Goal: Task Accomplishment & Management: Manage account settings

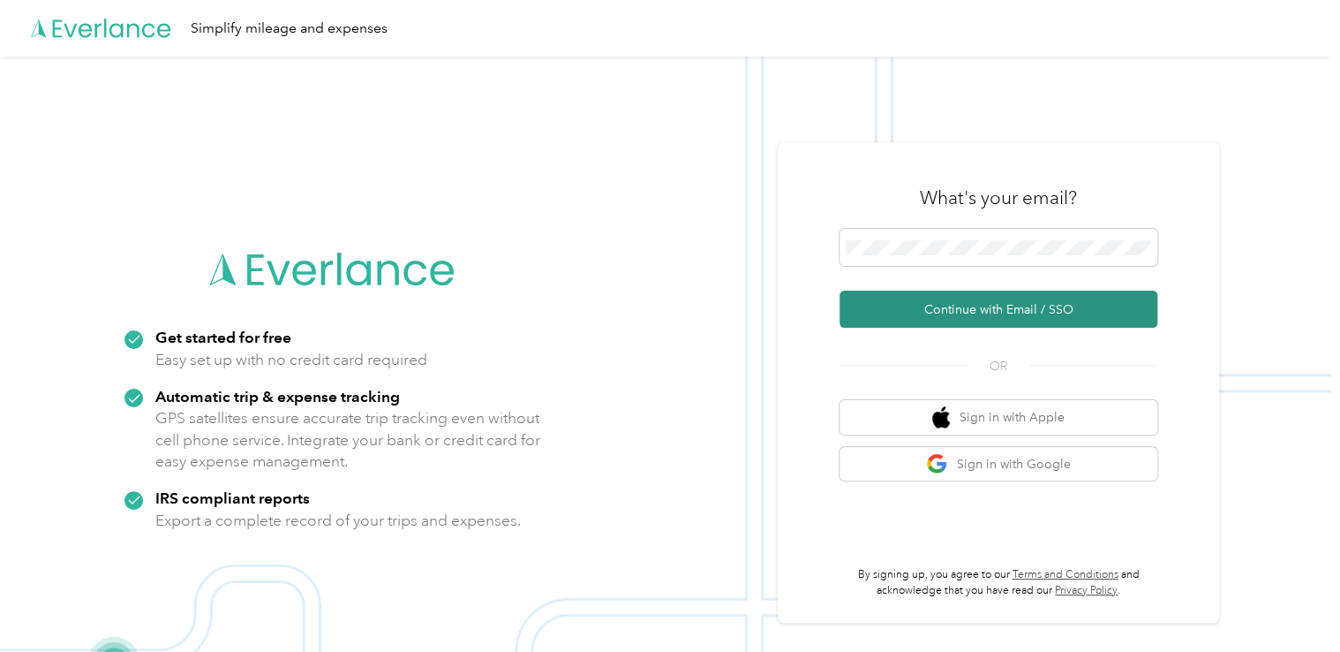
click at [939, 319] on button "Continue with Email / SSO" at bounding box center [999, 308] width 318 height 37
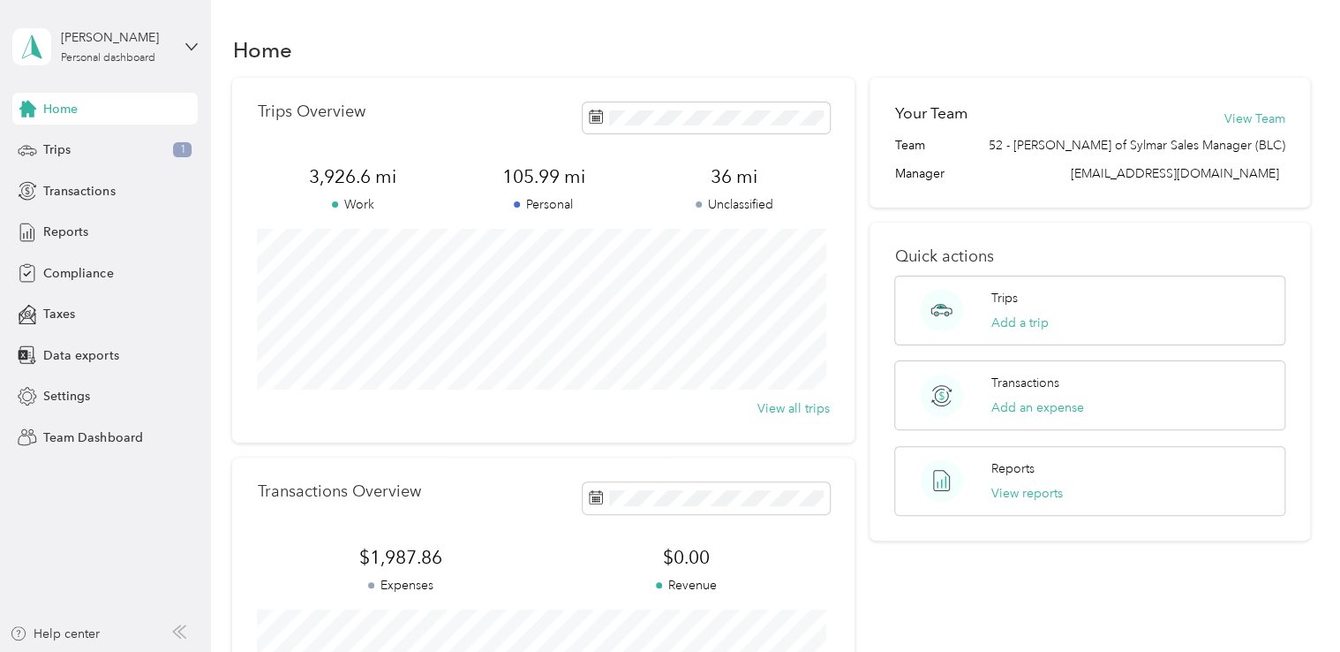
click at [447, 43] on div "Home" at bounding box center [770, 49] width 1077 height 37
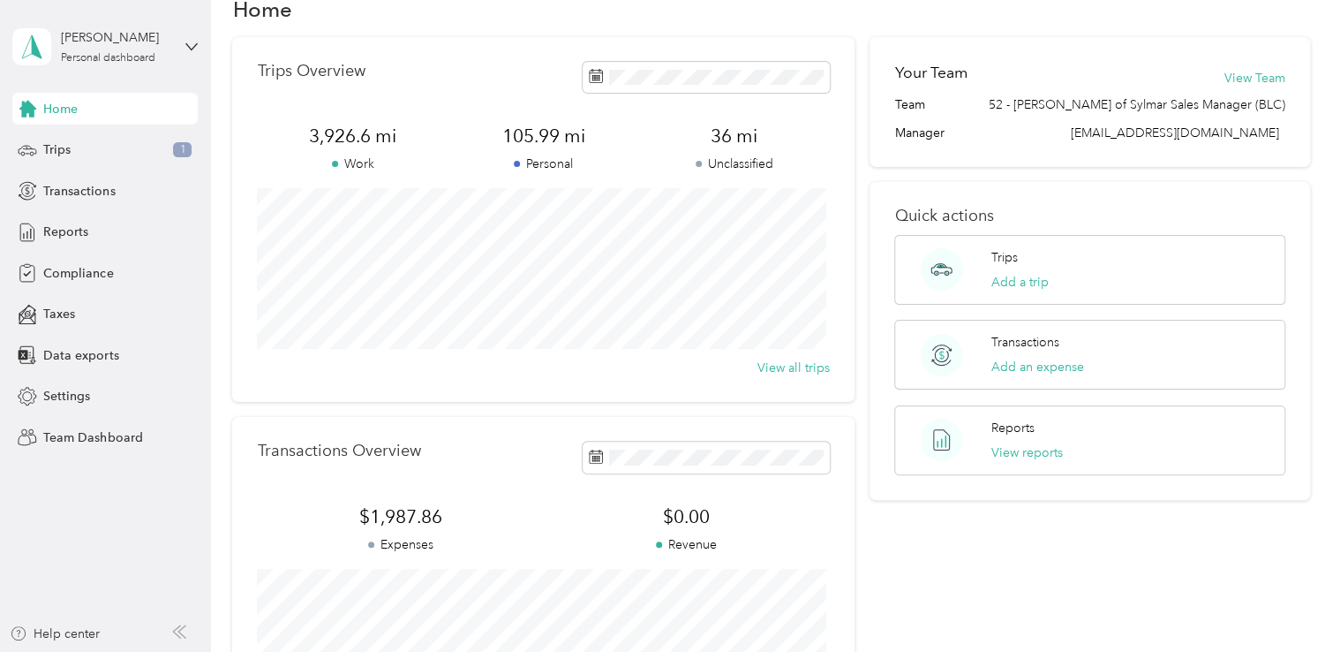
scroll to position [316, 0]
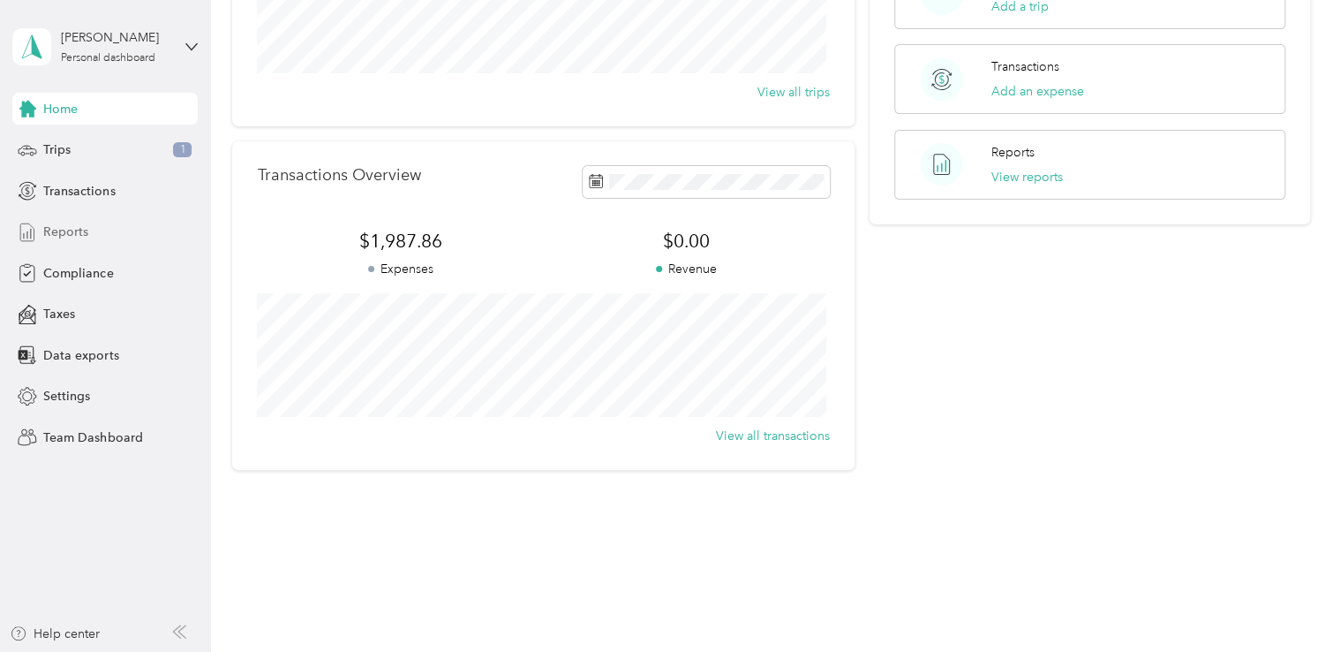
click at [68, 234] on span "Reports" at bounding box center [65, 231] width 45 height 19
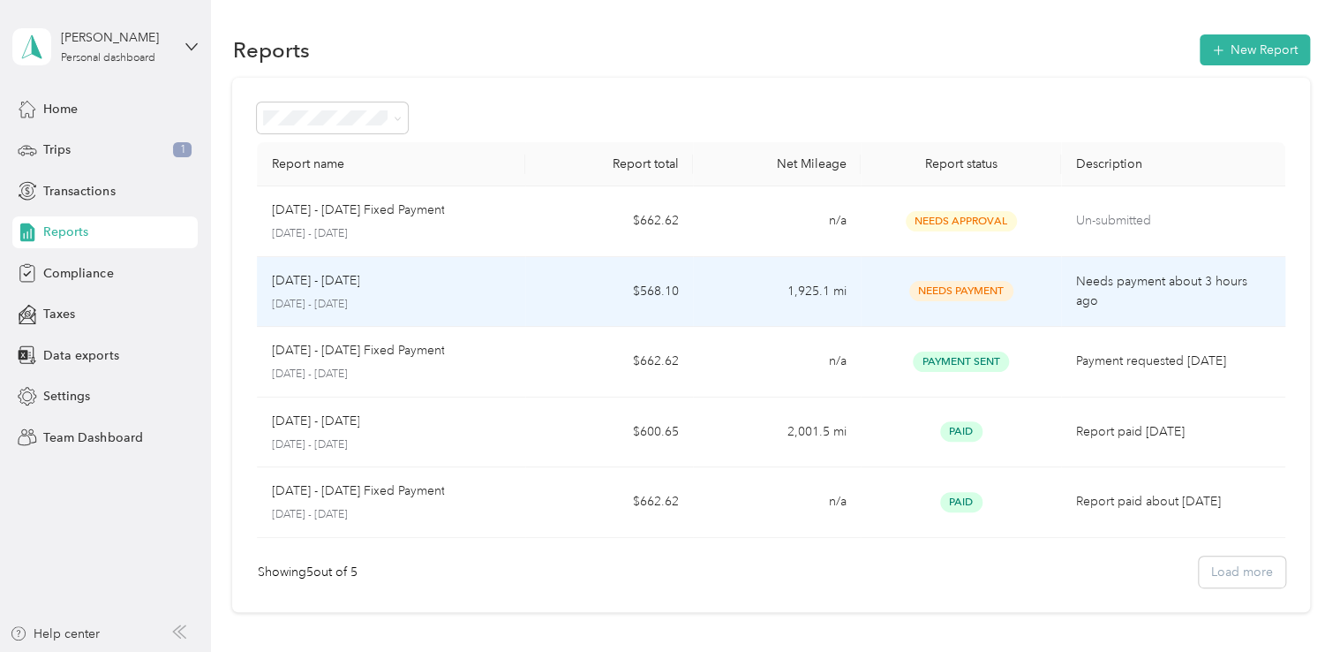
click at [1061, 284] on td "Needs payment about 3 hours ago" at bounding box center [1172, 292] width 223 height 71
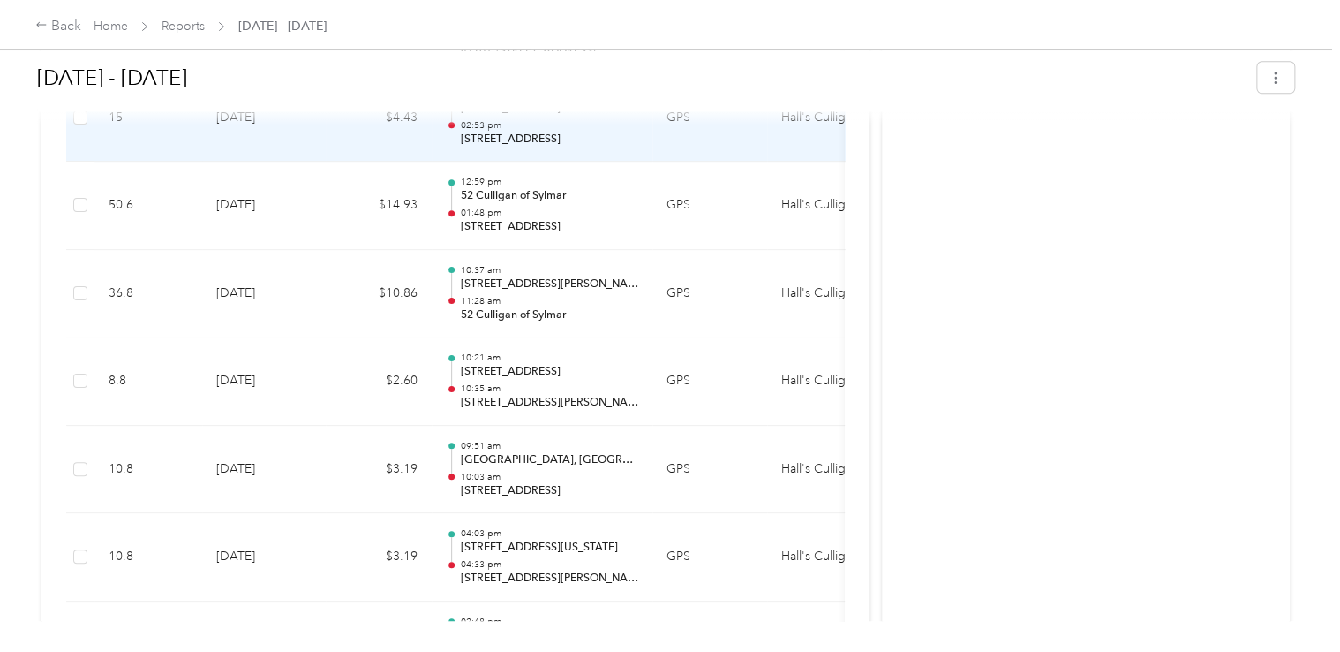
scroll to position [906, 0]
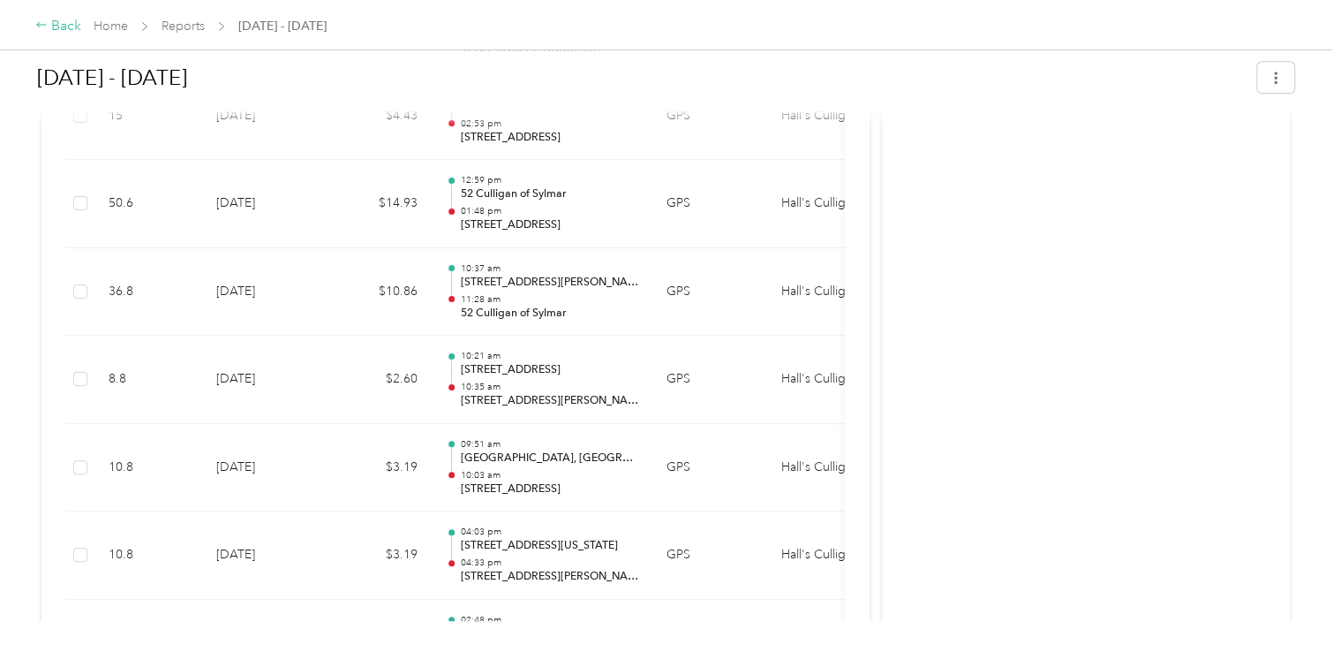
click at [68, 23] on div "Back" at bounding box center [58, 26] width 46 height 21
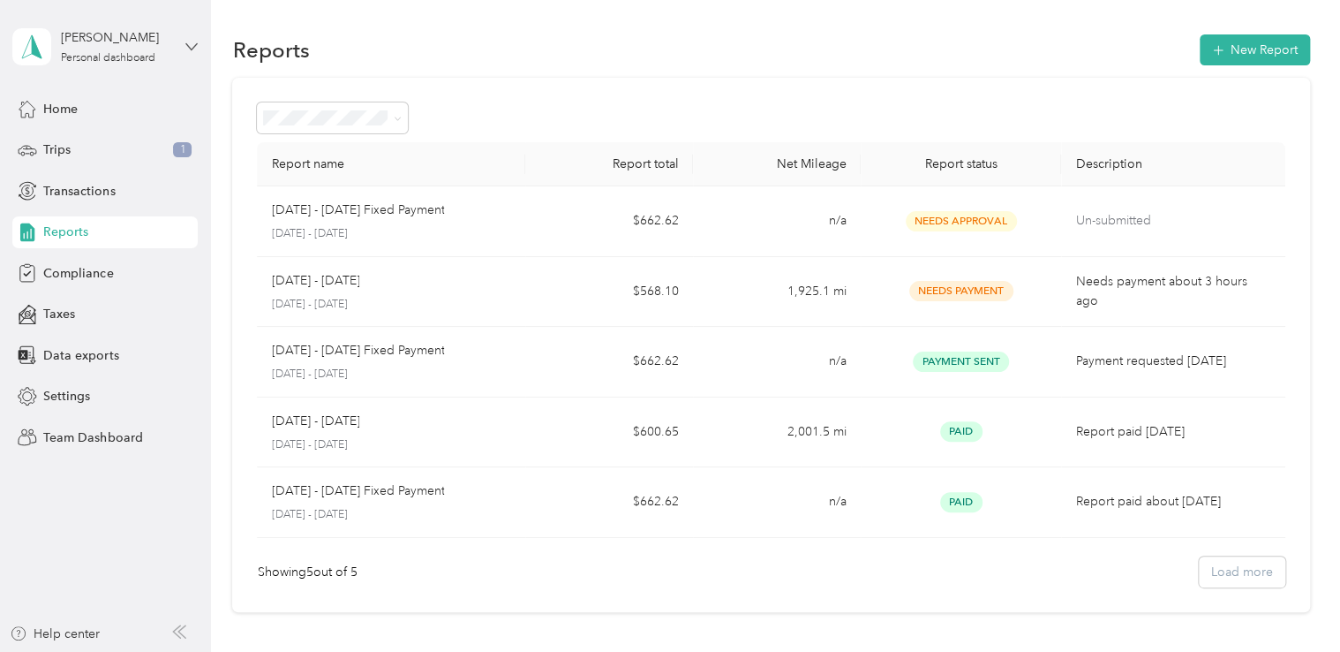
click at [185, 44] on icon at bounding box center [191, 47] width 12 height 12
click at [87, 152] on div "Team dashboard Personal dashboard Log out" at bounding box center [199, 185] width 347 height 111
click at [190, 48] on icon at bounding box center [191, 47] width 12 height 12
click at [79, 140] on div "Team dashboard" at bounding box center [75, 145] width 94 height 19
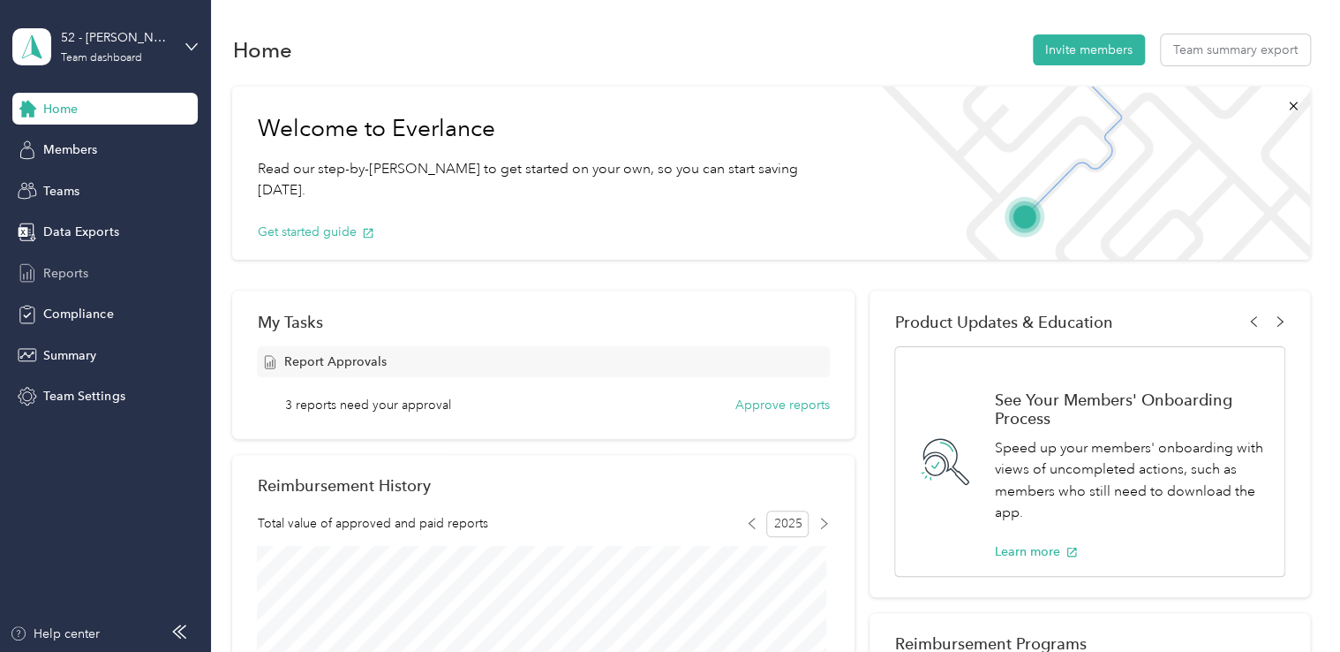
click at [81, 268] on span "Reports" at bounding box center [65, 273] width 45 height 19
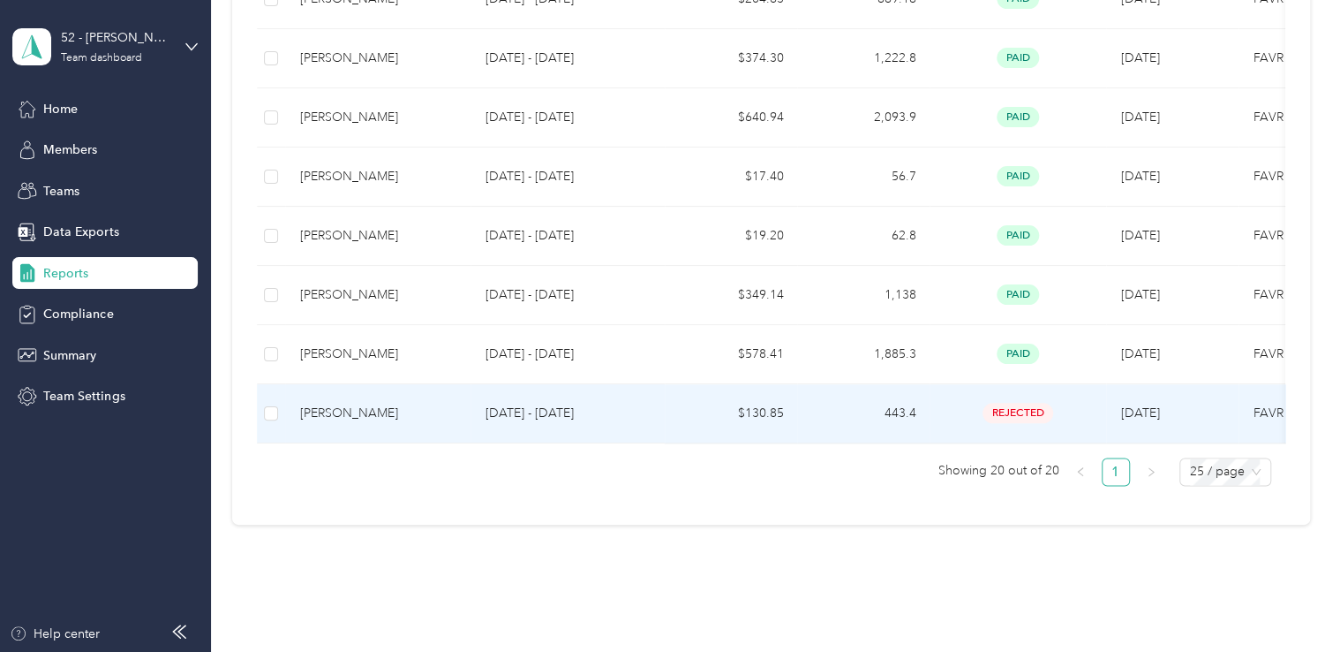
click at [537, 415] on p "[DATE] - [DATE]" at bounding box center [568, 413] width 166 height 19
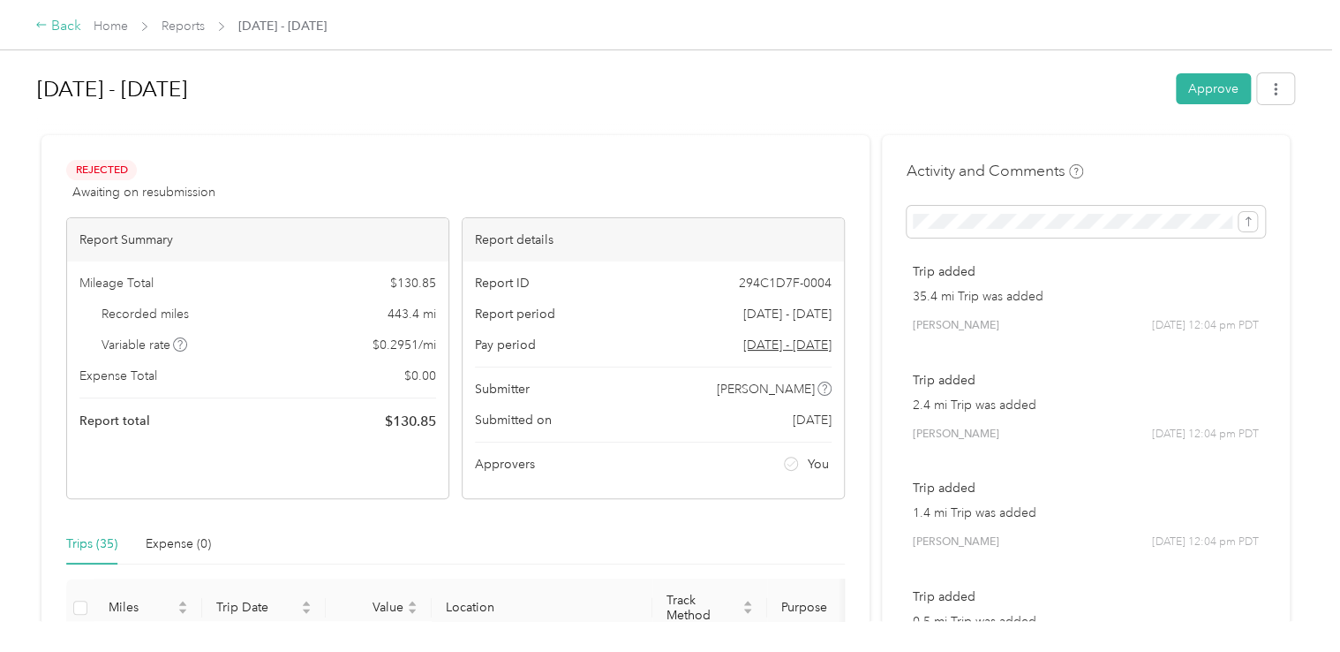
click at [58, 24] on div "Back" at bounding box center [58, 26] width 46 height 21
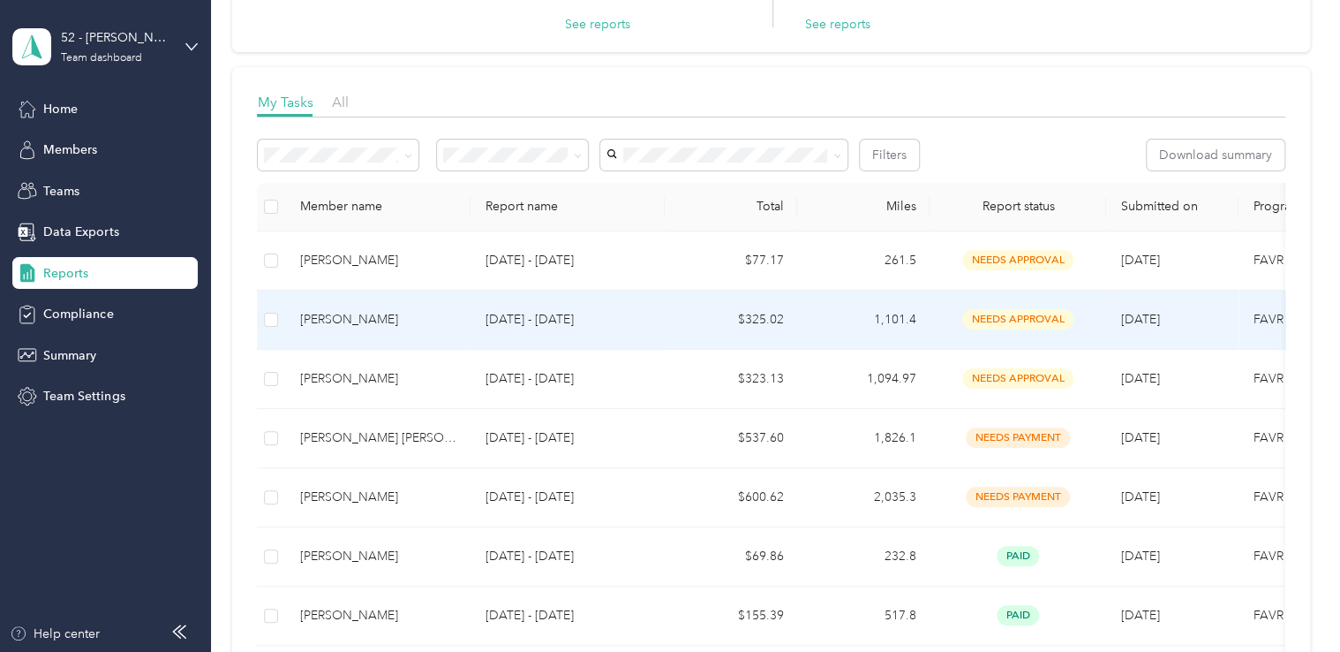
scroll to position [191, 0]
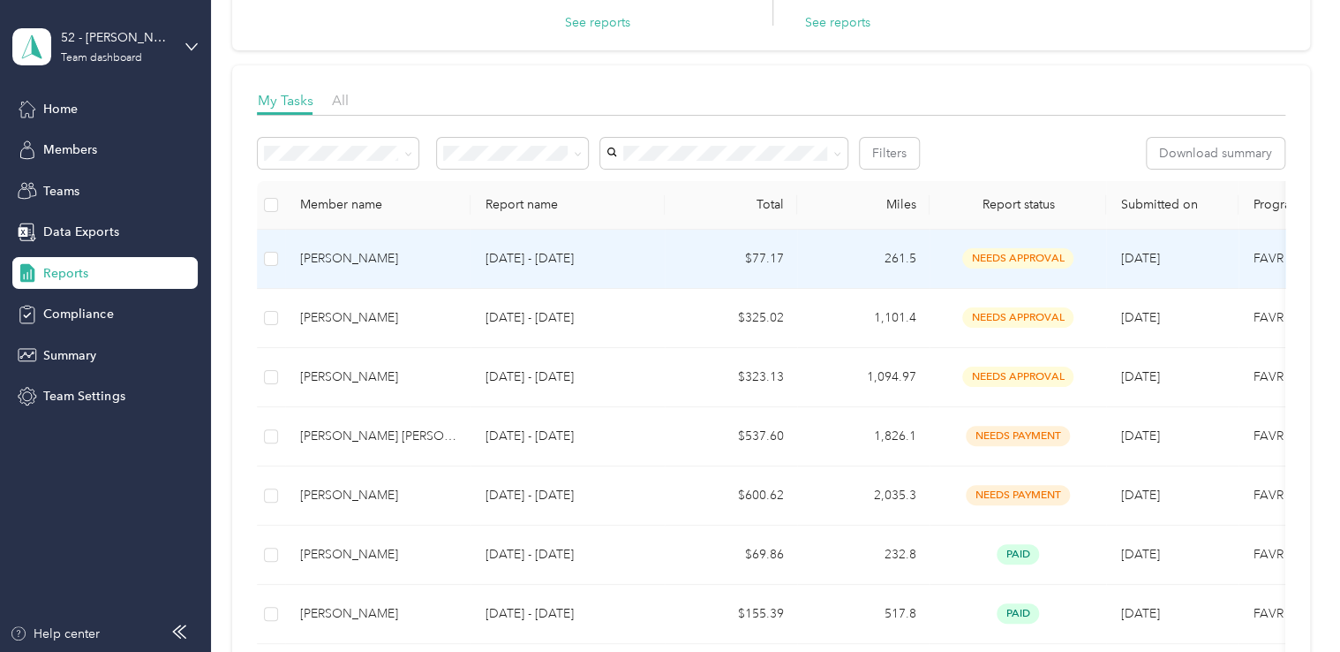
click at [657, 258] on td "[DATE] - [DATE]" at bounding box center [568, 259] width 194 height 59
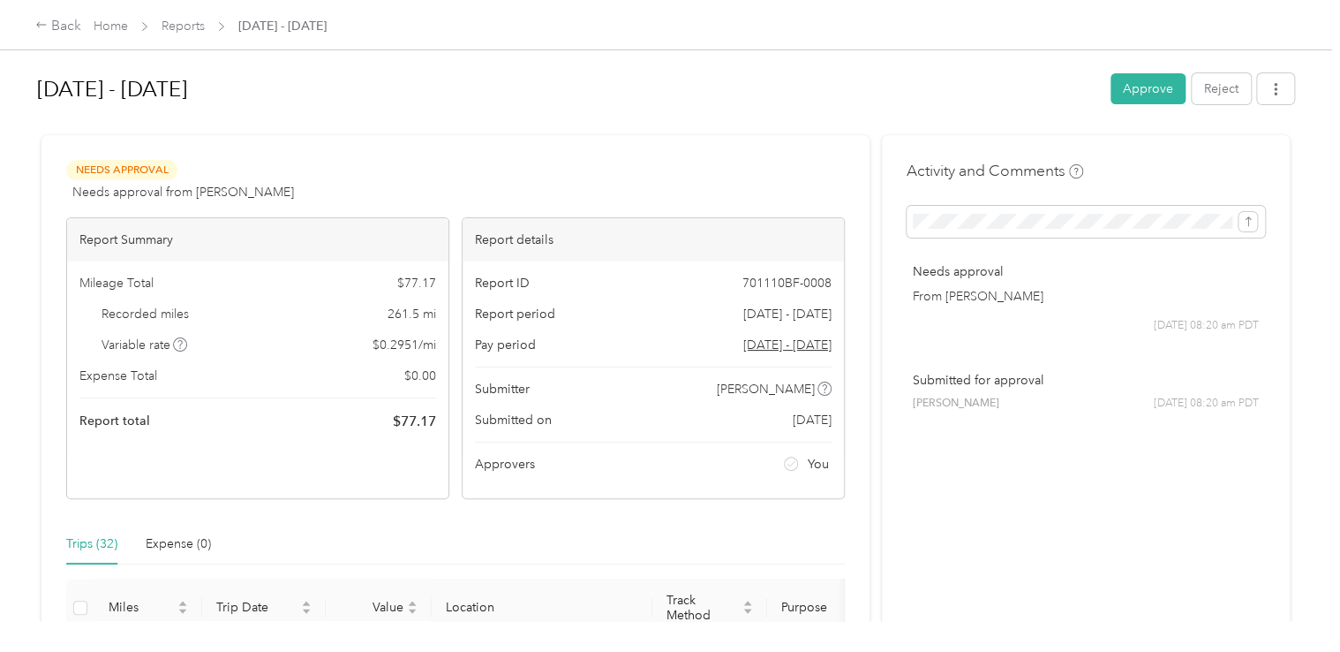
click at [1164, 177] on div "Activity and Comments Needs approval From [PERSON_NAME] [DATE] 08:20 am PDT Sub…" at bounding box center [1086, 298] width 358 height 276
click at [1242, 230] on button "submit" at bounding box center [1248, 221] width 19 height 19
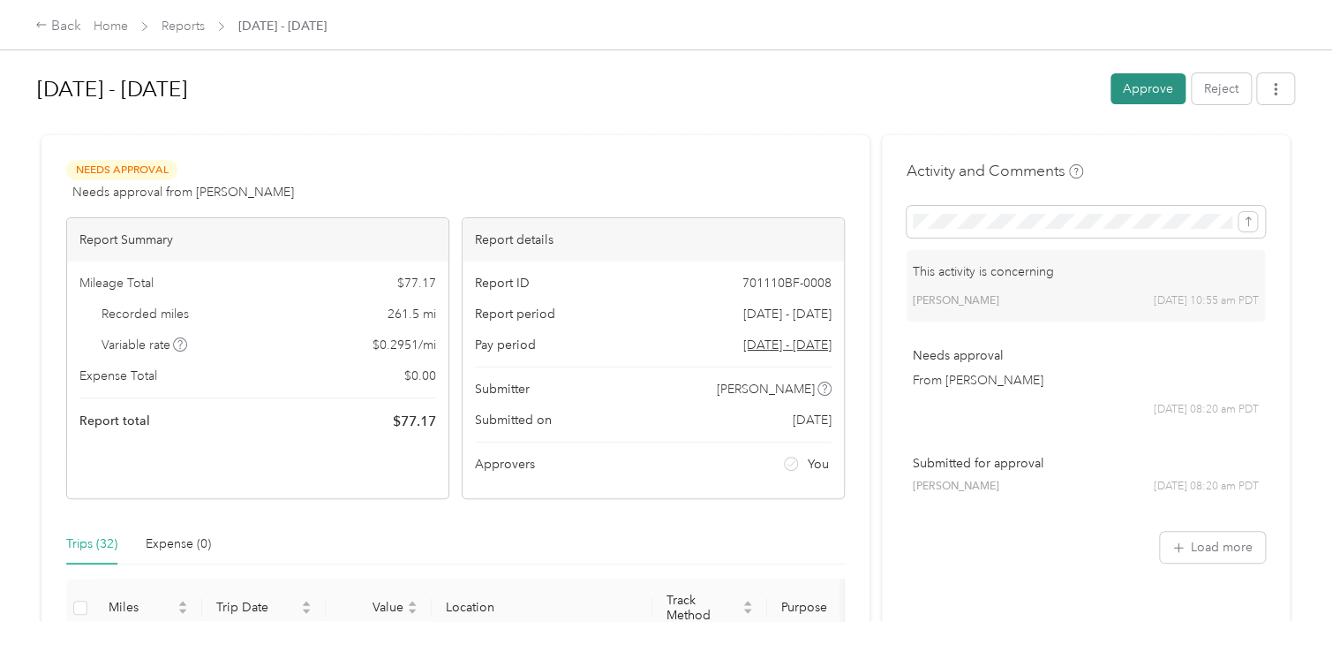
click at [1139, 100] on button "Approve" at bounding box center [1148, 88] width 75 height 31
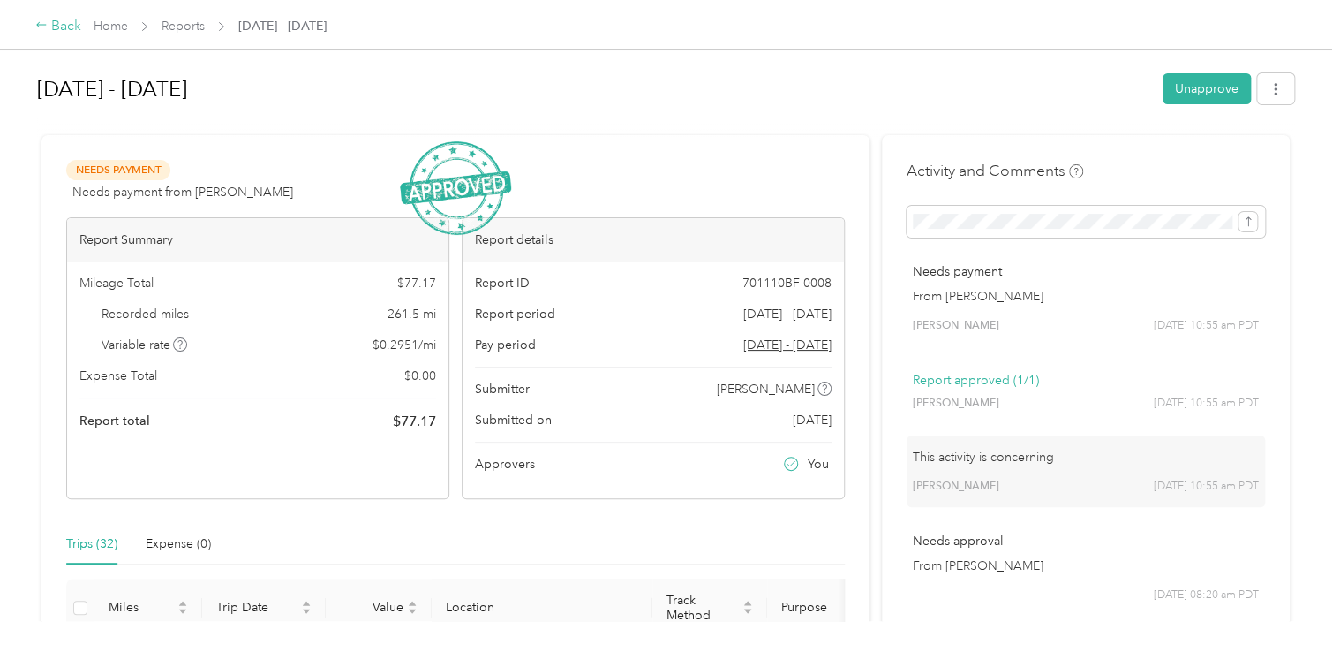
click at [56, 26] on div "Back" at bounding box center [58, 26] width 46 height 21
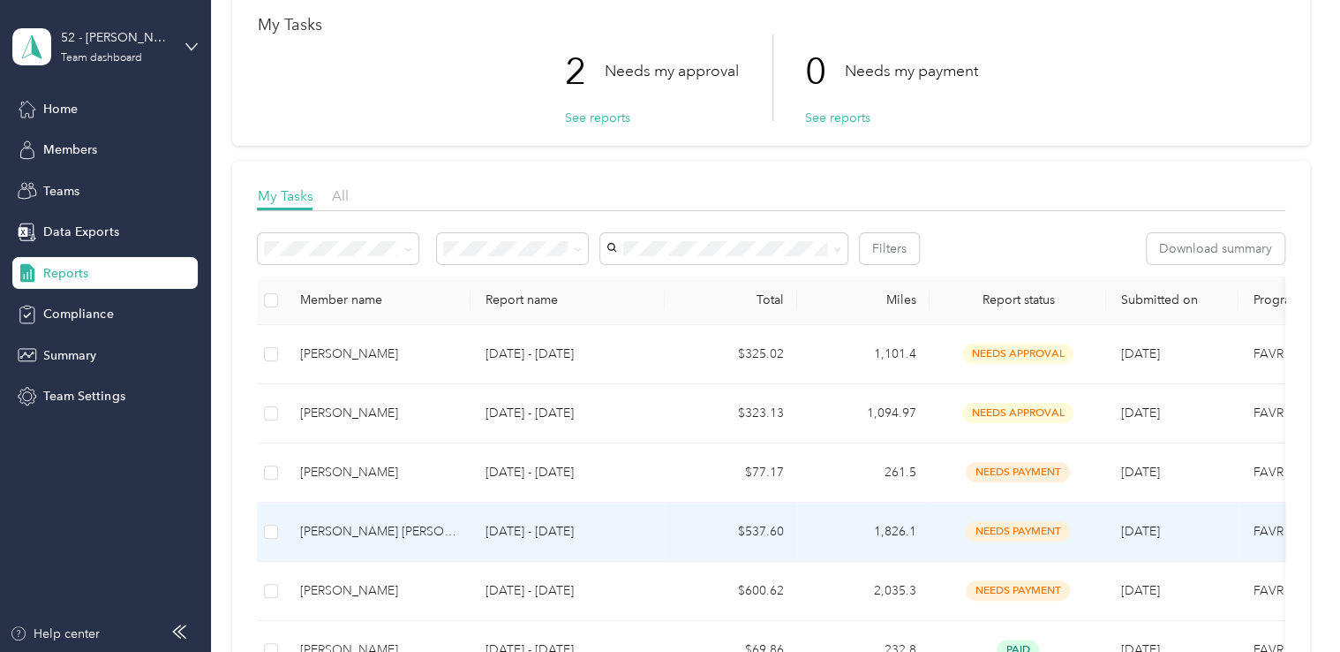
scroll to position [95, 0]
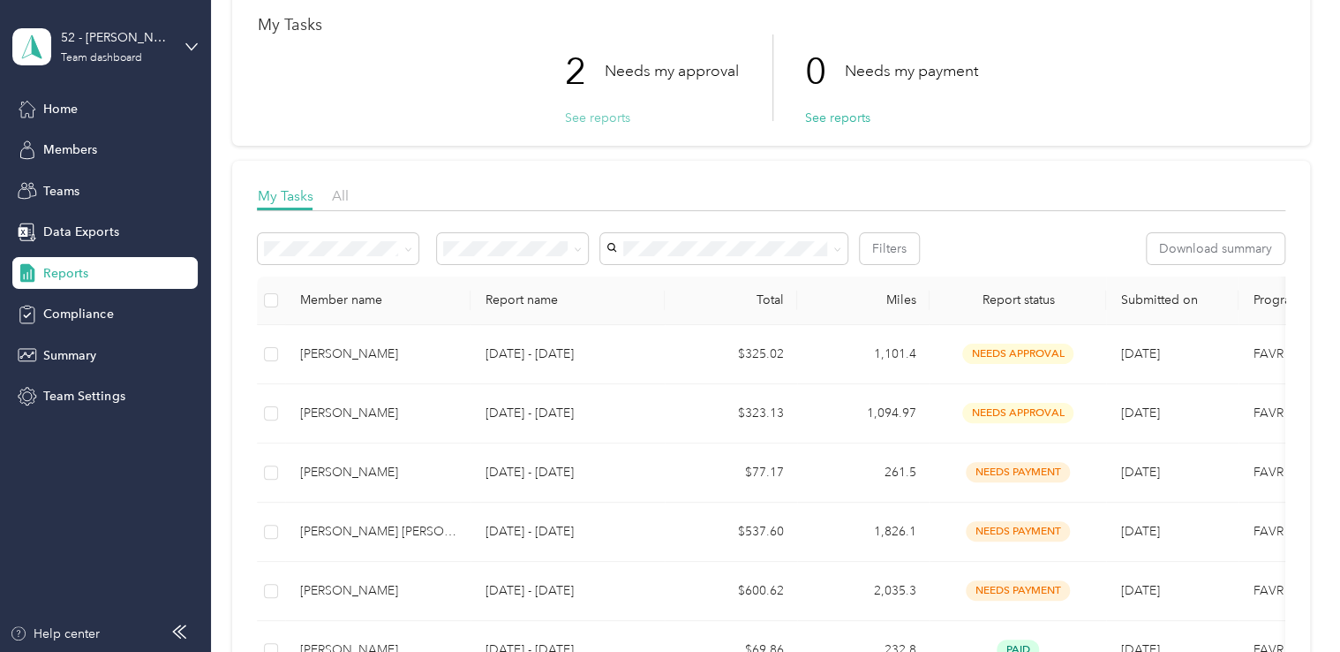
click at [600, 120] on button "See reports" at bounding box center [596, 118] width 65 height 19
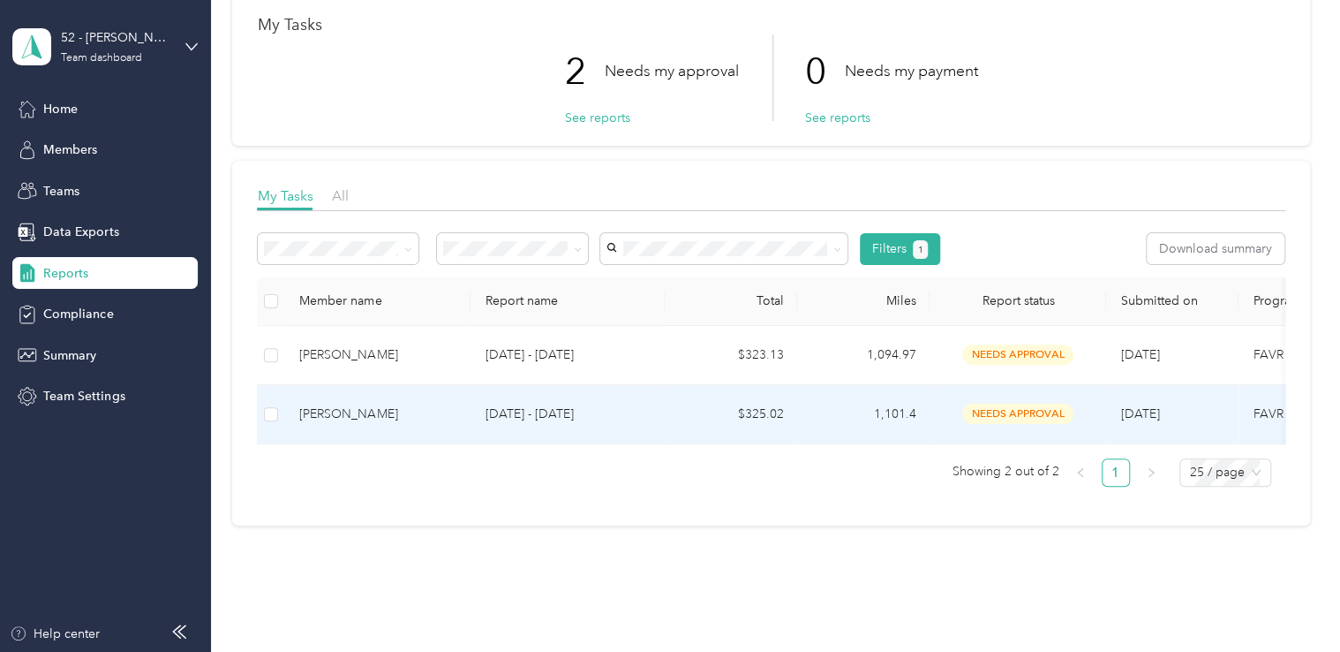
click at [353, 416] on div "[PERSON_NAME]" at bounding box center [377, 413] width 157 height 19
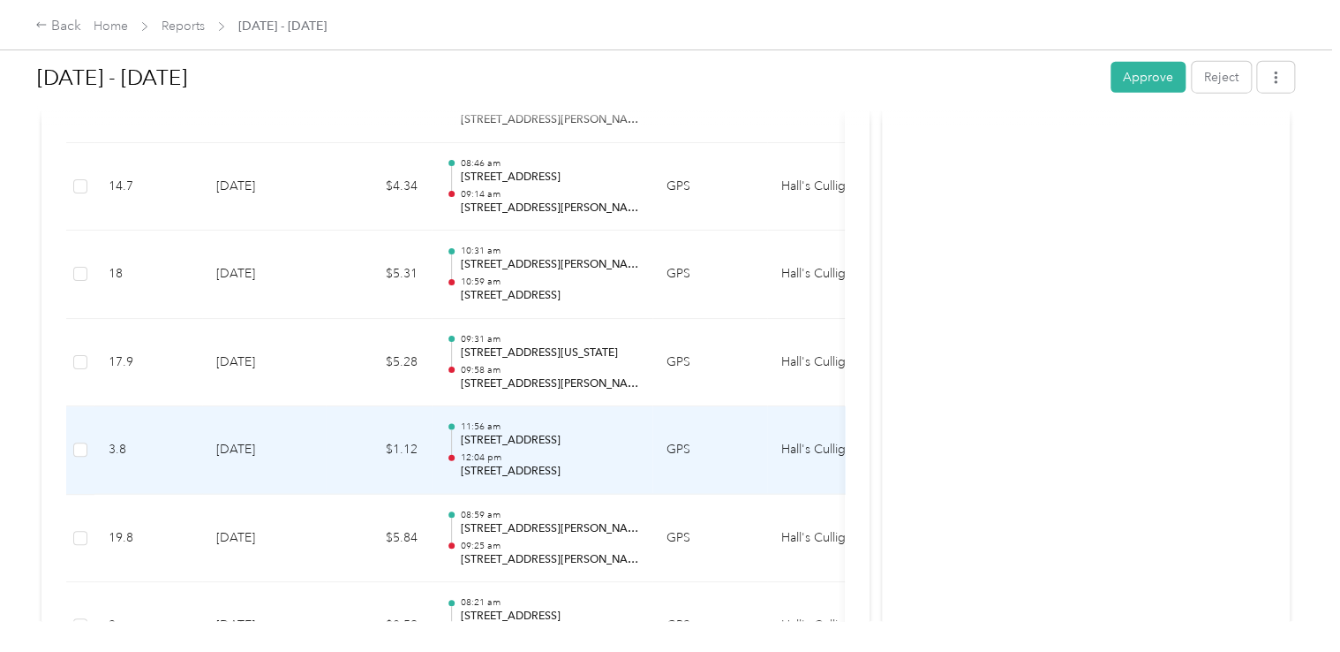
scroll to position [8926, 0]
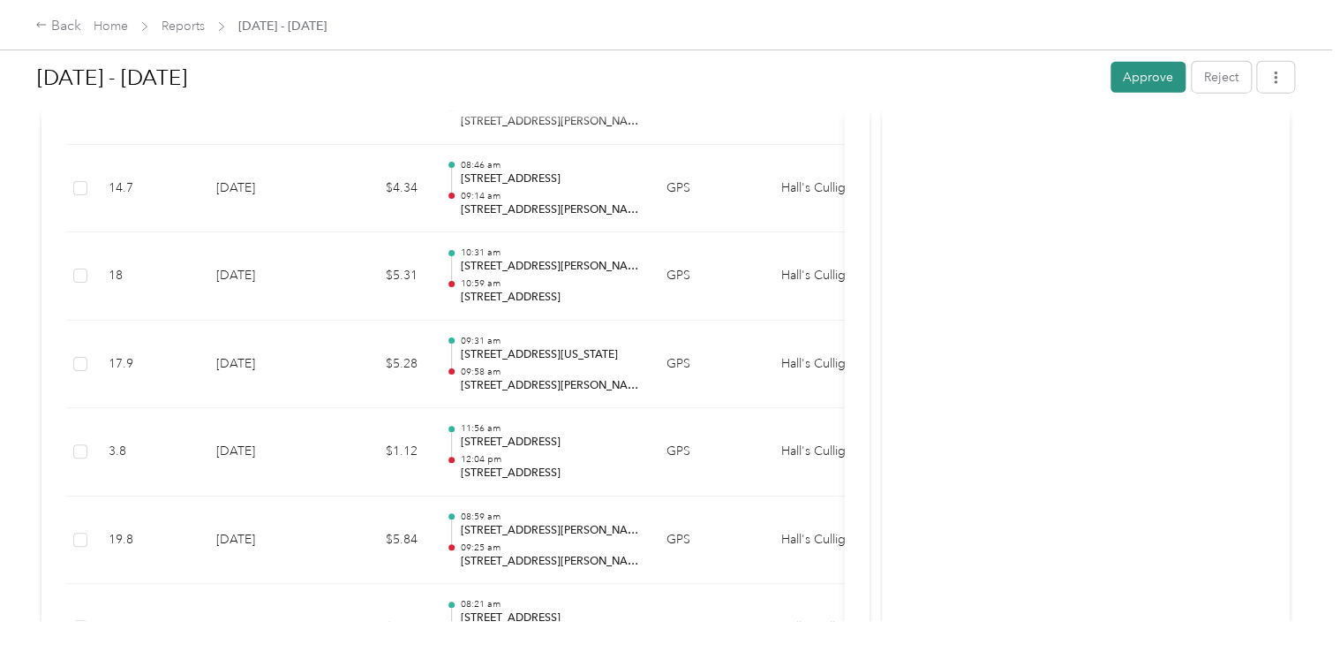
click at [1124, 87] on button "Approve" at bounding box center [1148, 77] width 75 height 31
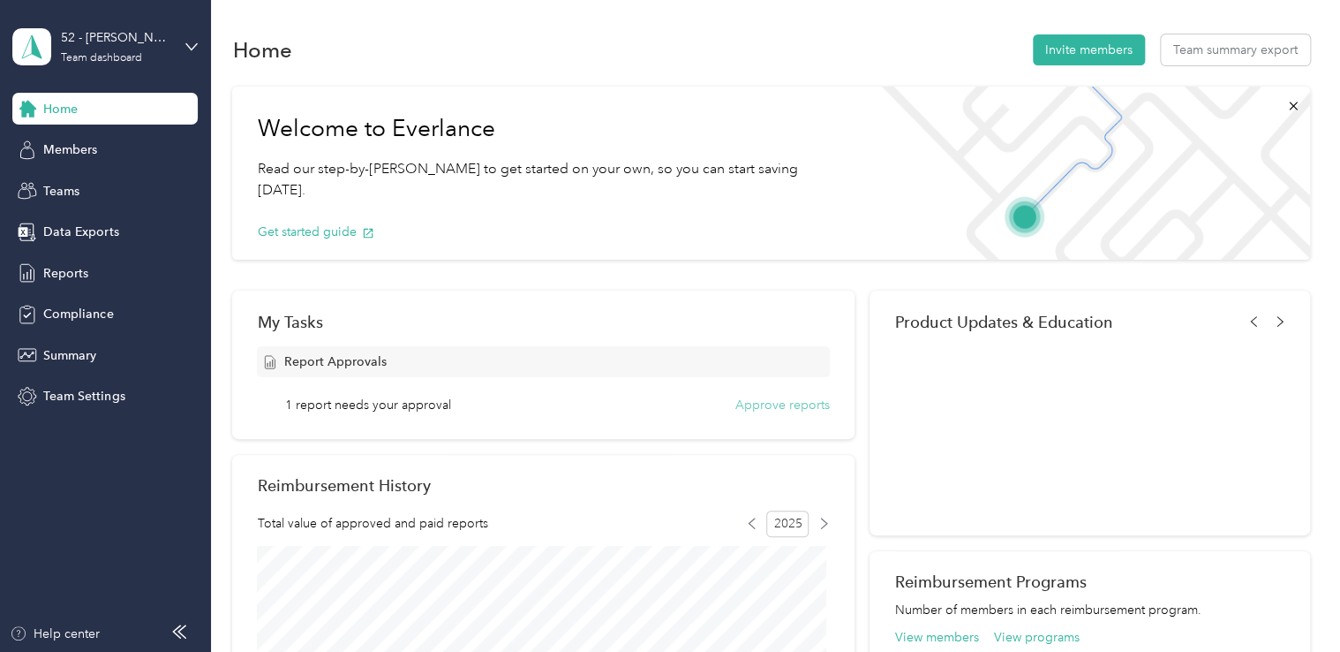
click at [746, 401] on button "Approve reports" at bounding box center [782, 405] width 94 height 19
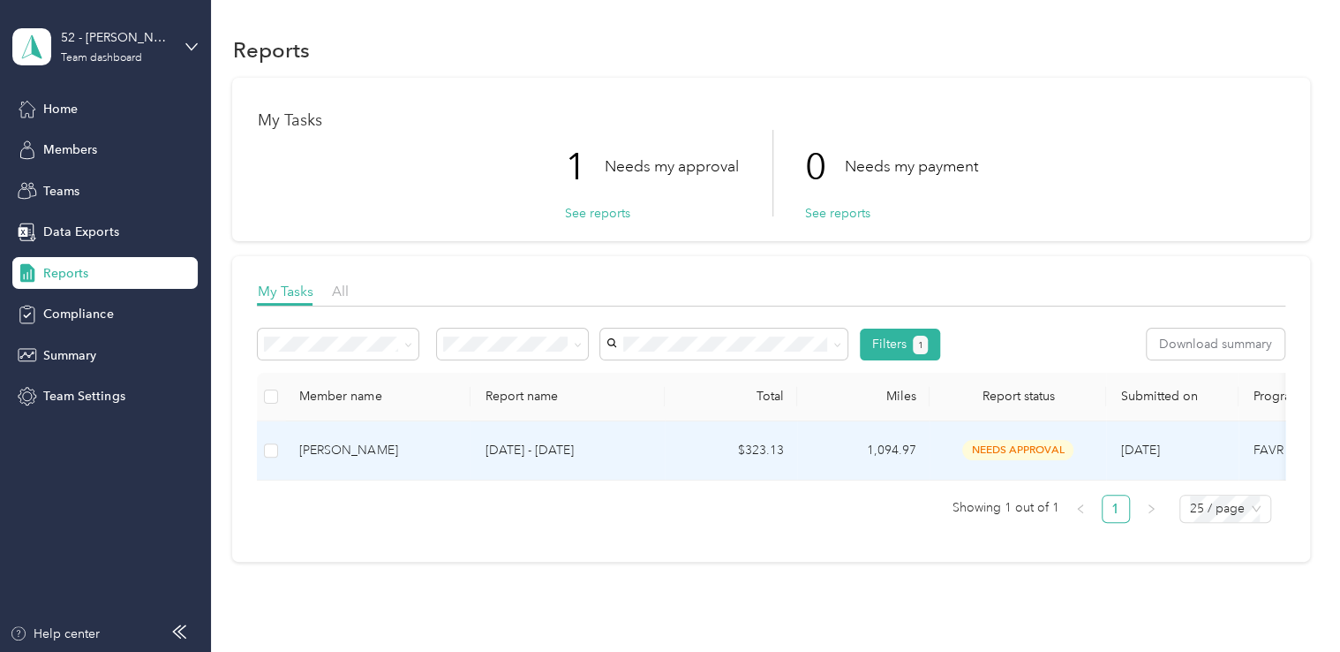
click at [1007, 435] on td "needs approval" at bounding box center [1018, 450] width 177 height 59
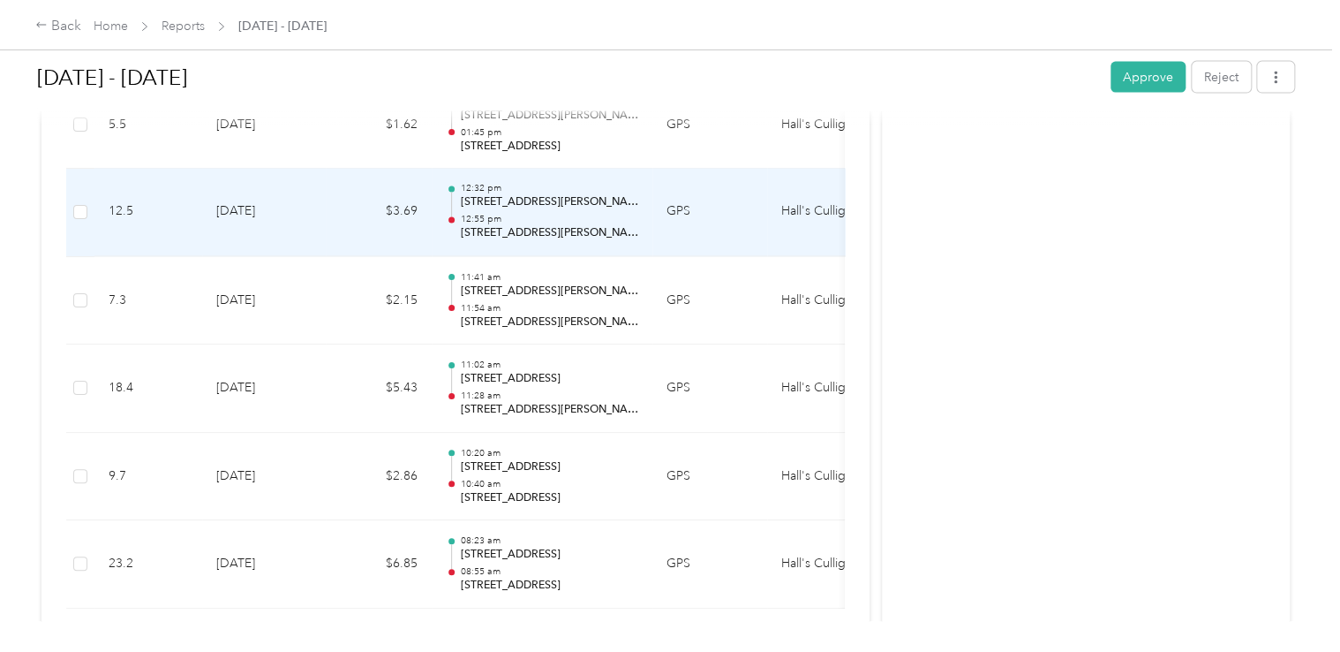
scroll to position [8752, 0]
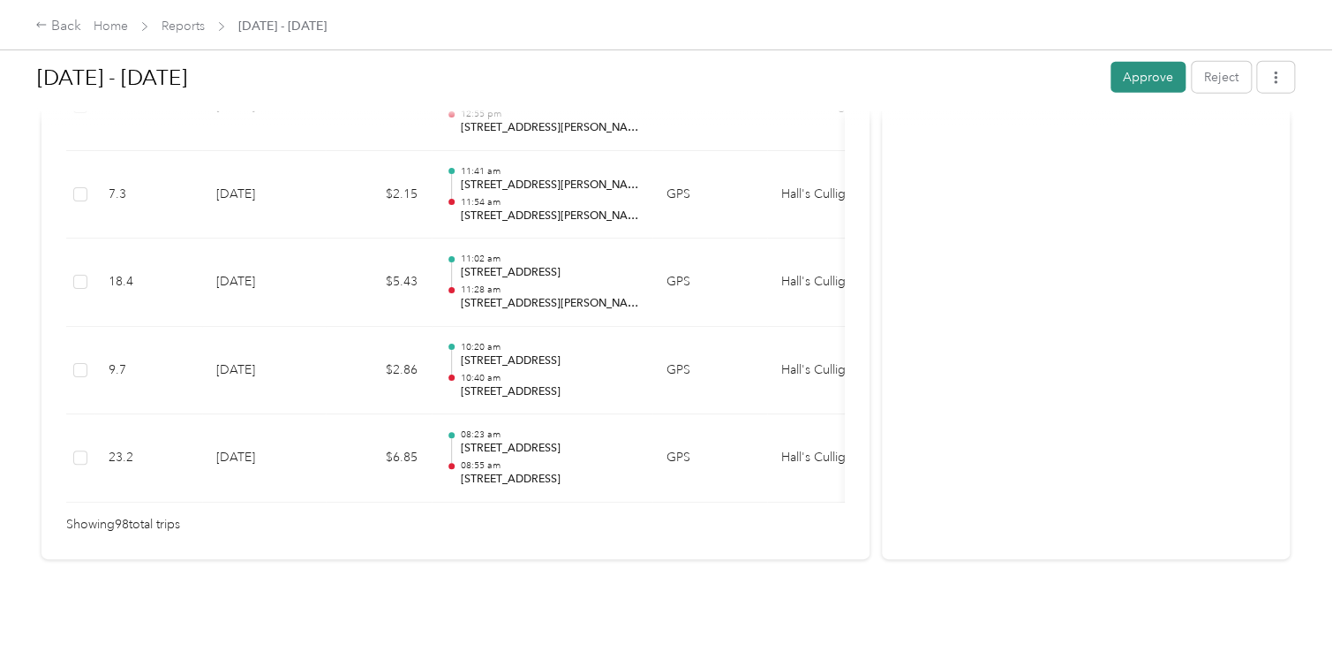
click at [1150, 75] on button "Approve" at bounding box center [1148, 77] width 75 height 31
click at [1150, 75] on div "Approve Reject" at bounding box center [1203, 77] width 184 height 31
click at [58, 30] on div "Back" at bounding box center [58, 26] width 46 height 21
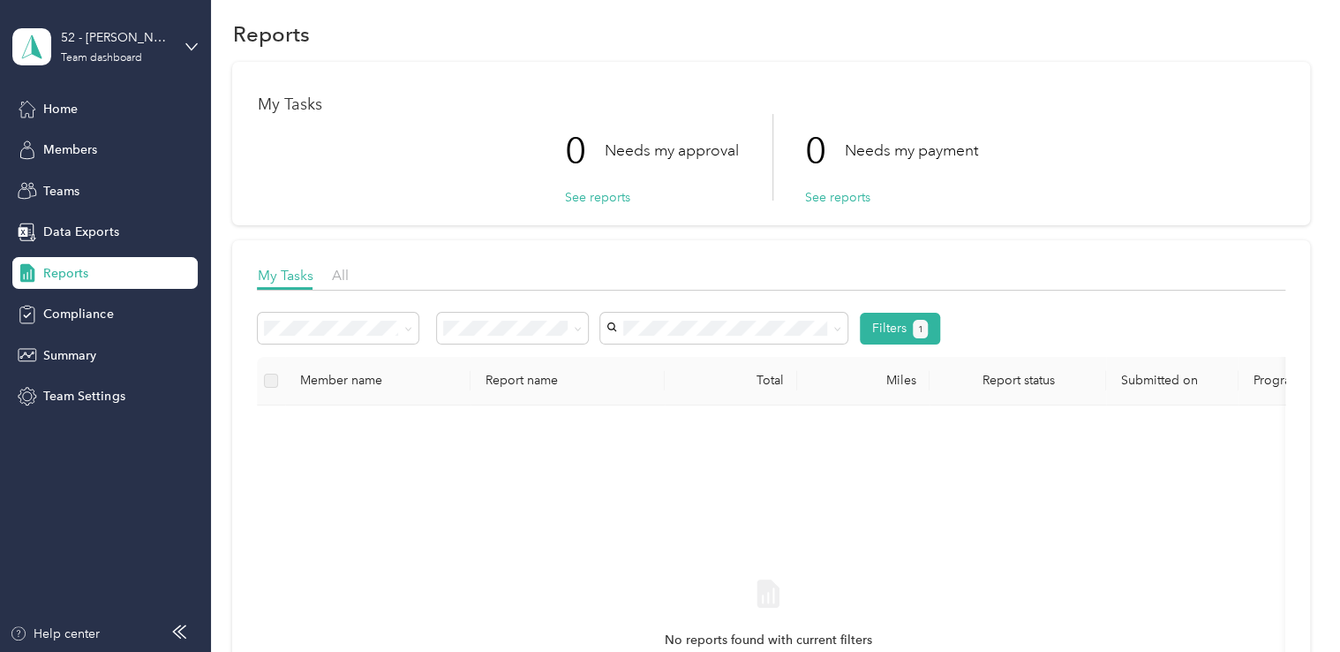
scroll to position [14, 0]
click at [602, 196] on button "See reports" at bounding box center [596, 199] width 65 height 19
click at [574, 201] on button "See reports" at bounding box center [596, 199] width 65 height 19
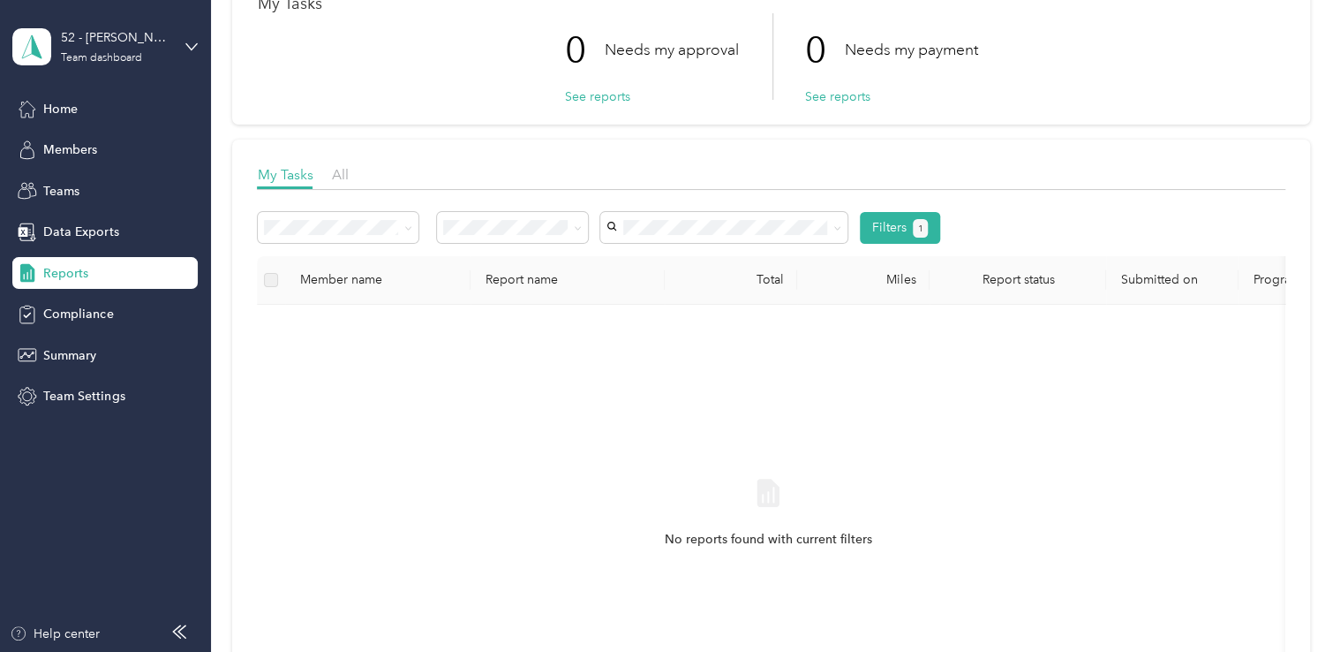
scroll to position [117, 0]
click at [65, 274] on span "Reports" at bounding box center [65, 273] width 45 height 19
click at [337, 177] on span "All" at bounding box center [339, 174] width 17 height 17
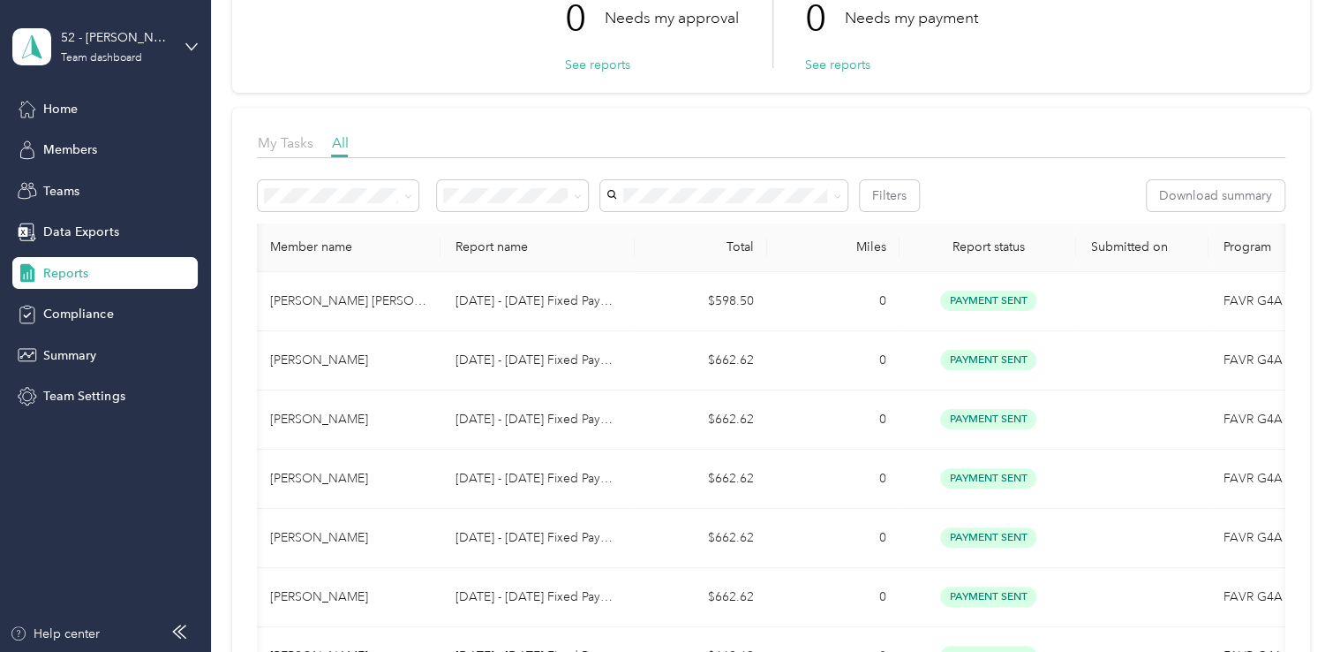
scroll to position [131, 0]
